Goal: Transaction & Acquisition: Obtain resource

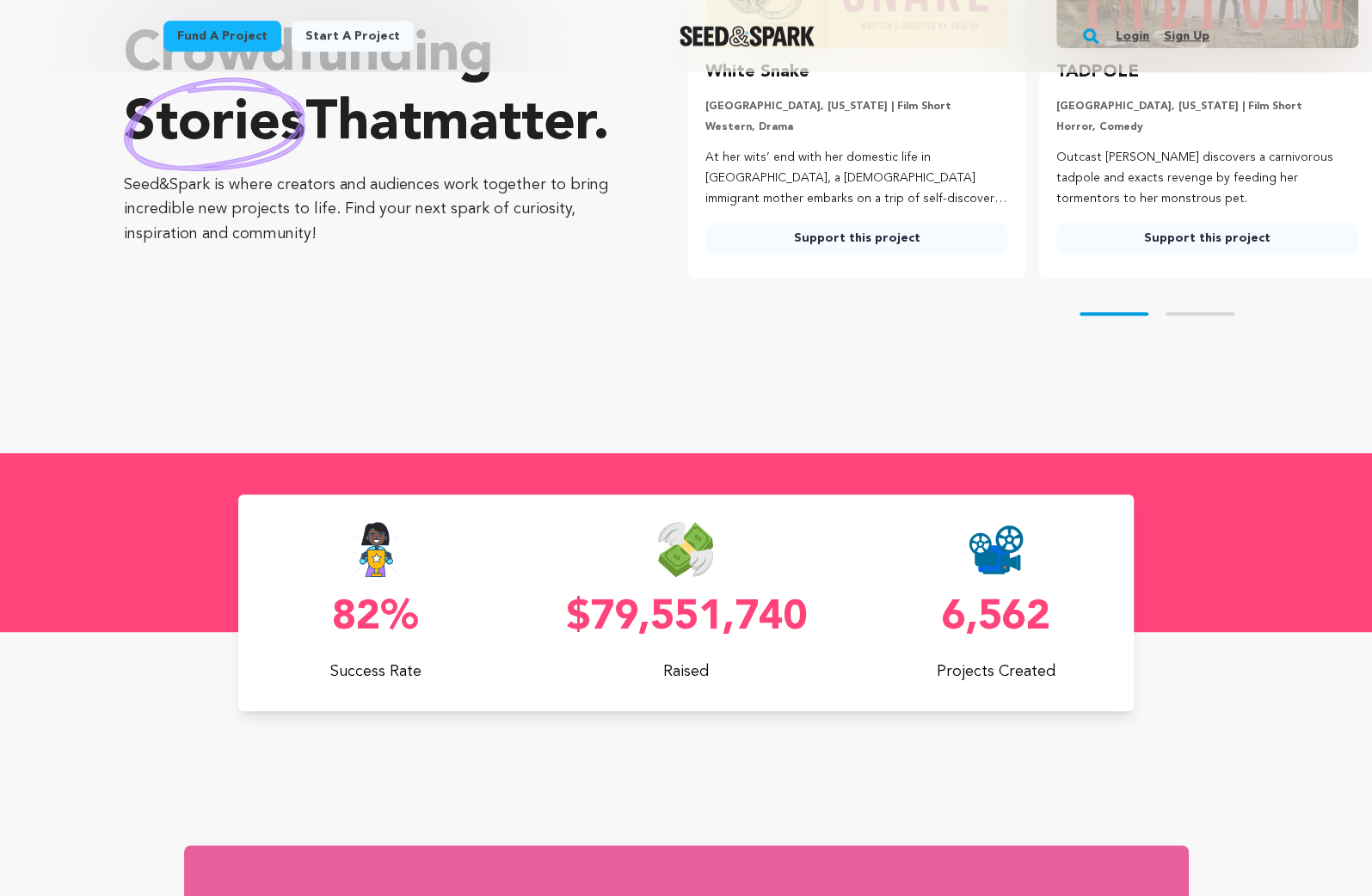
scroll to position [0, 364]
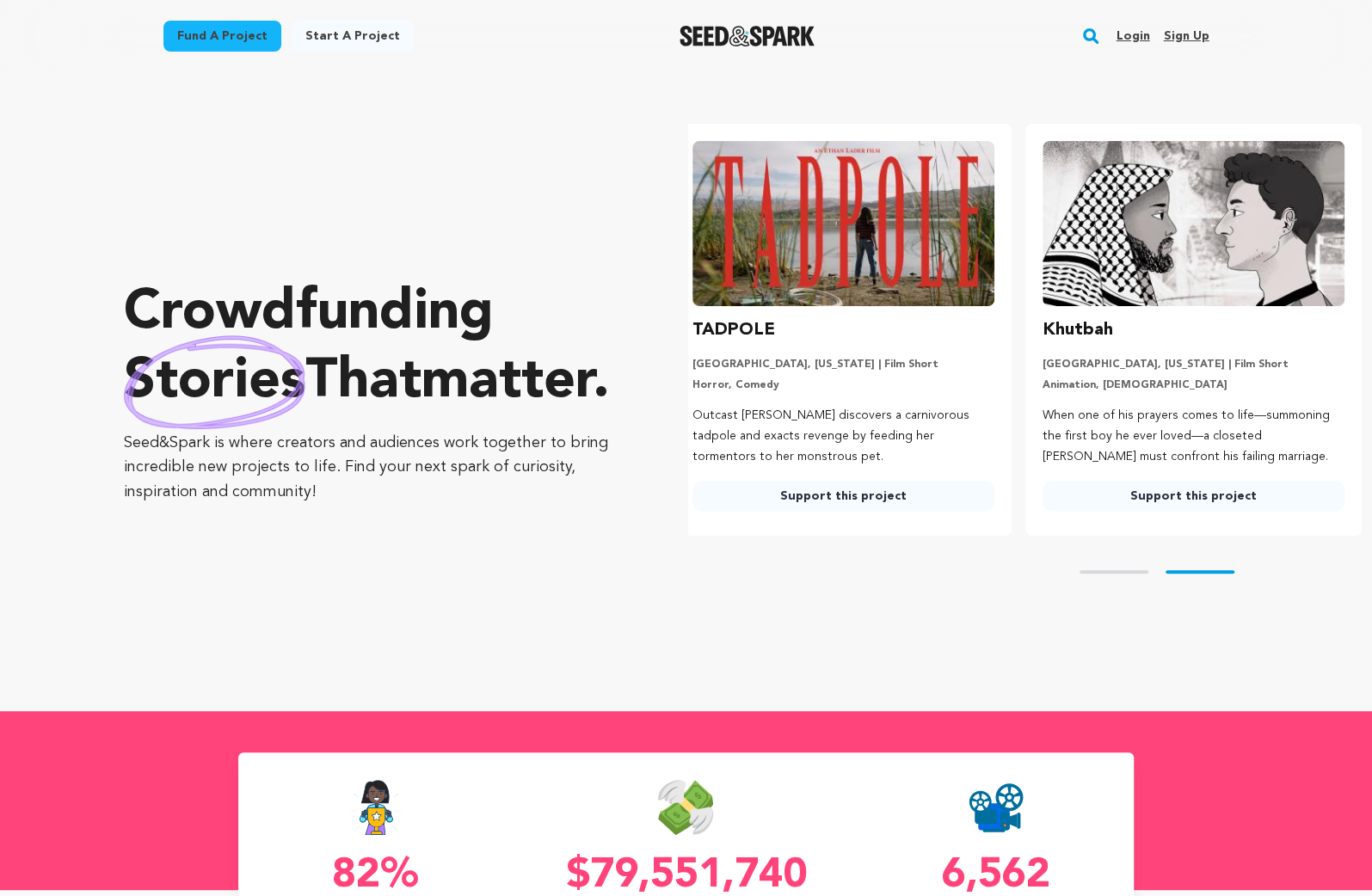
click at [223, 34] on link "Fund a project" at bounding box center [222, 37] width 118 height 31
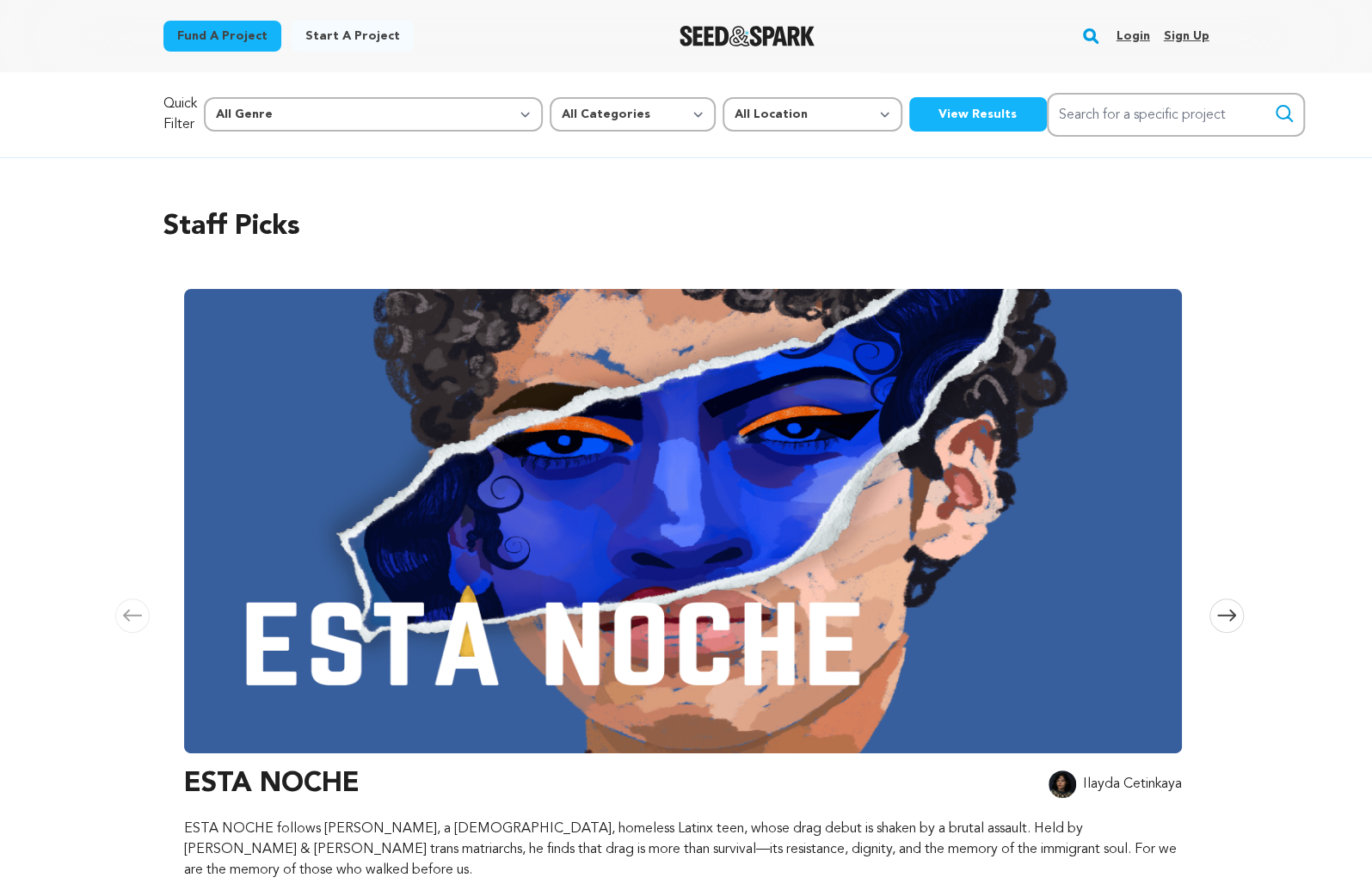
click at [909, 113] on button "View Results" at bounding box center [978, 115] width 138 height 35
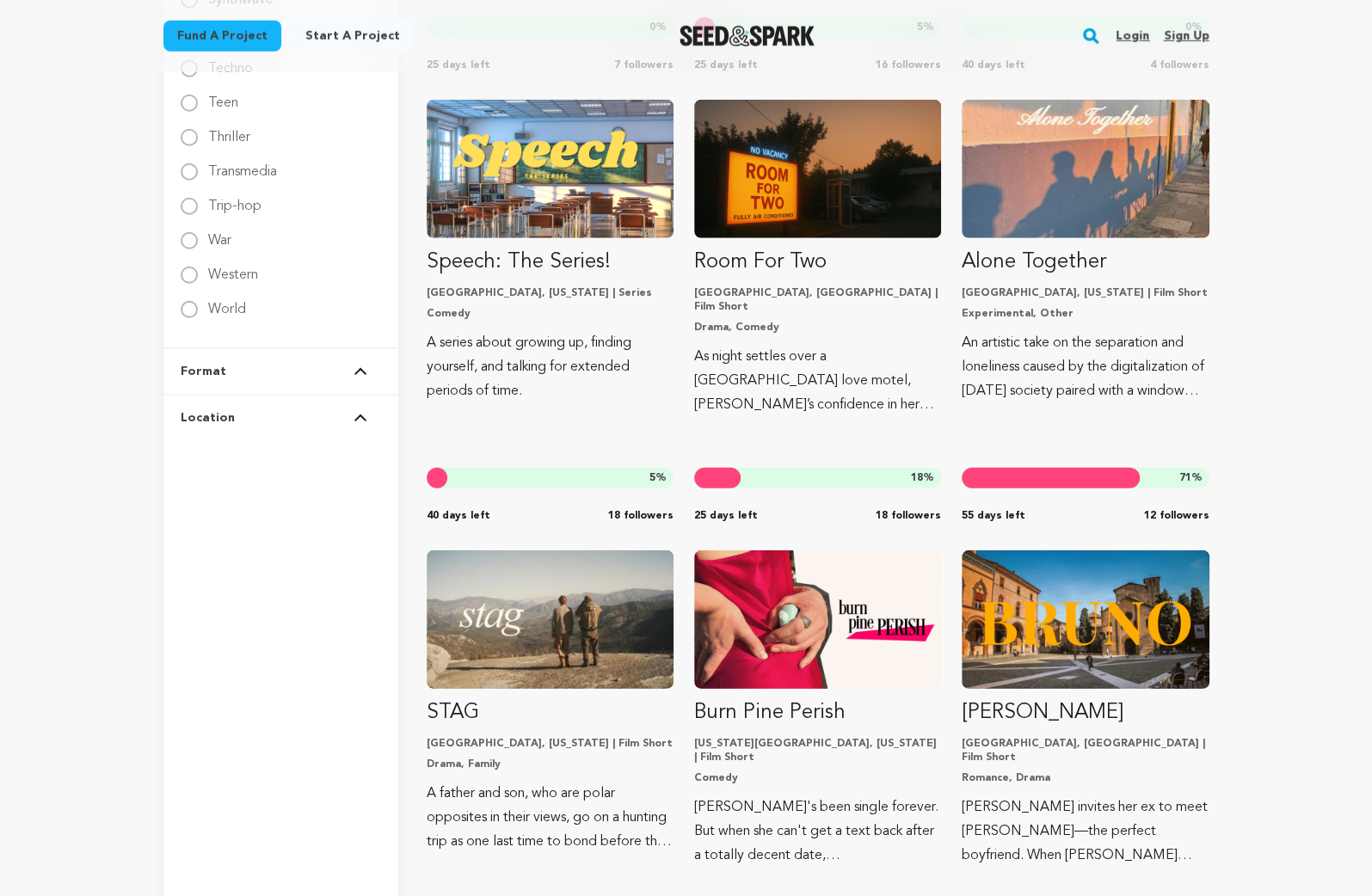
scroll to position [3269, 0]
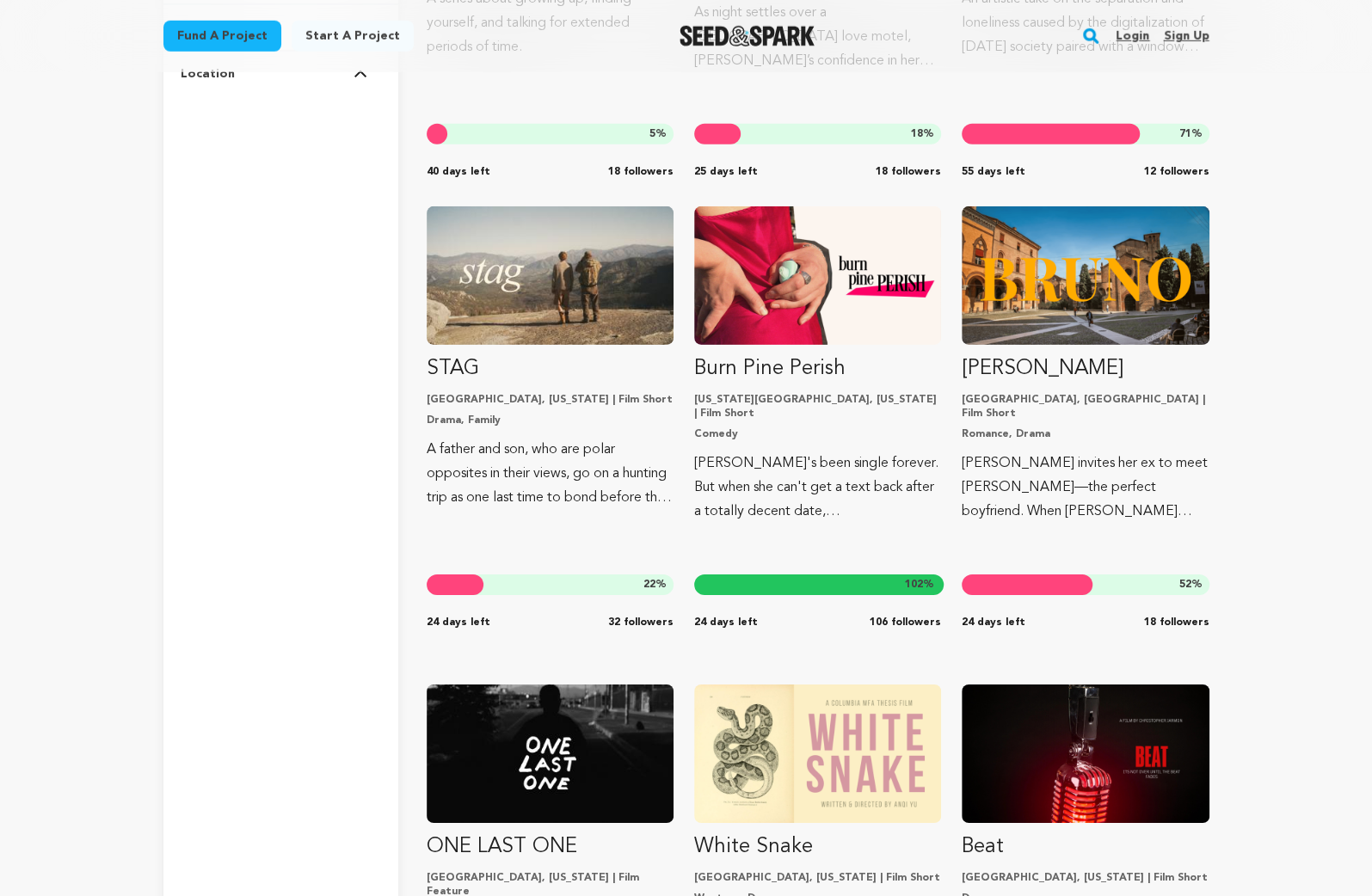
click at [471, 0] on div "Fund a project Start a project Search Login Sign up Start a project" at bounding box center [686, 36] width 1100 height 72
